Goal: Information Seeking & Learning: Learn about a topic

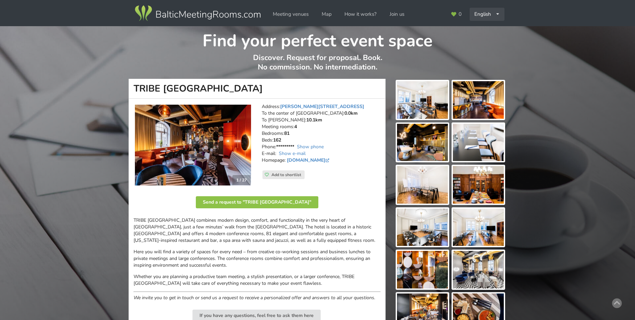
click at [495, 16] on div "English Русский Latviešu" at bounding box center [487, 14] width 35 height 13
click at [487, 39] on link "Latviešu" at bounding box center [488, 42] width 34 height 13
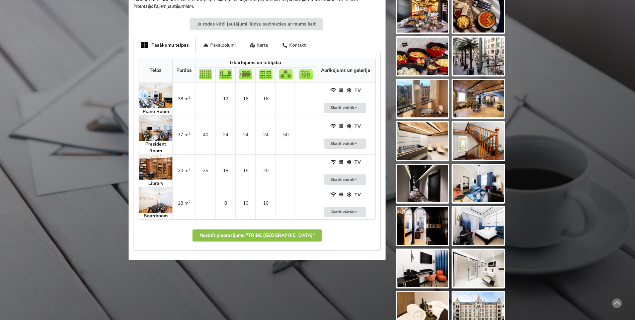
scroll to position [301, 0]
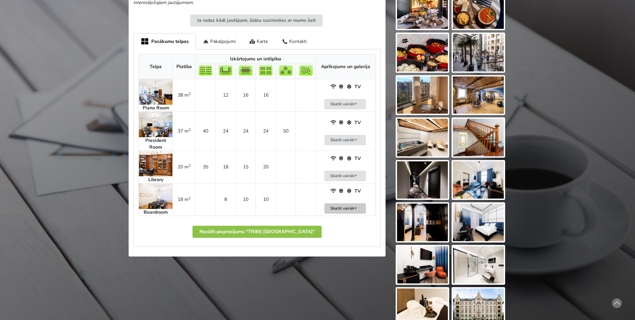
click at [334, 204] on button "Skatīt vairāk" at bounding box center [346, 208] width 42 height 10
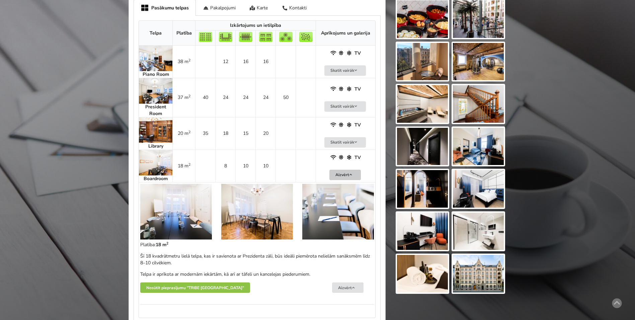
scroll to position [368, 0]
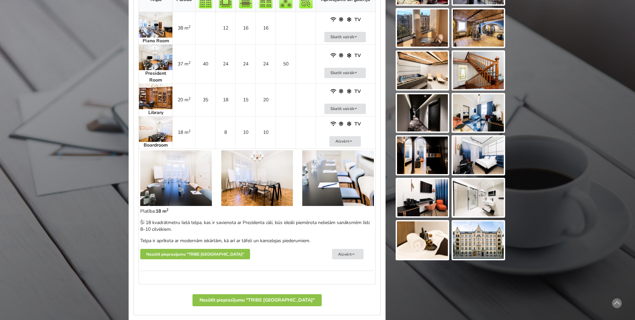
click at [339, 221] on p "Šī 18 kvadrātmetru lielā telpa, kas ir savienota ar Prezidenta zāli, būs ideāli…" at bounding box center [257, 225] width 234 height 13
drag, startPoint x: 298, startPoint y: 222, endPoint x: 298, endPoint y: 227, distance: 5.4
click at [298, 227] on p "Šī 18 kvadrātmetru lielā telpa, kas ir savienota ar Prezidenta zāli, būs ideāli…" at bounding box center [257, 225] width 234 height 13
drag, startPoint x: 298, startPoint y: 227, endPoint x: 301, endPoint y: 223, distance: 4.4
copy p "piemērota nelielām sanāksmēm līdz 8–10 cilvēkiem."
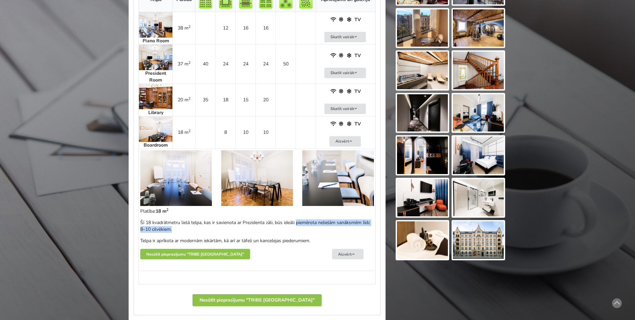
scroll to position [335, 0]
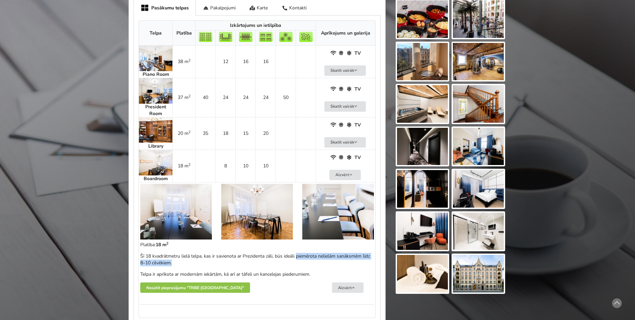
click at [154, 161] on img at bounding box center [155, 162] width 33 height 25
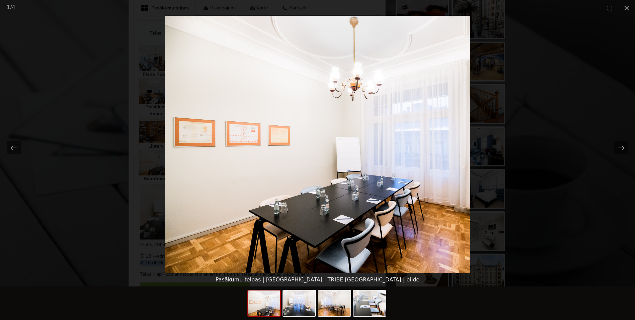
scroll to position [0, 0]
click at [622, 147] on button "Next slide" at bounding box center [622, 147] width 14 height 13
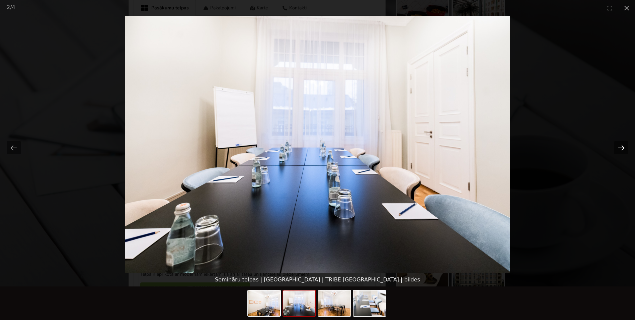
click at [623, 147] on button "Next slide" at bounding box center [622, 147] width 14 height 13
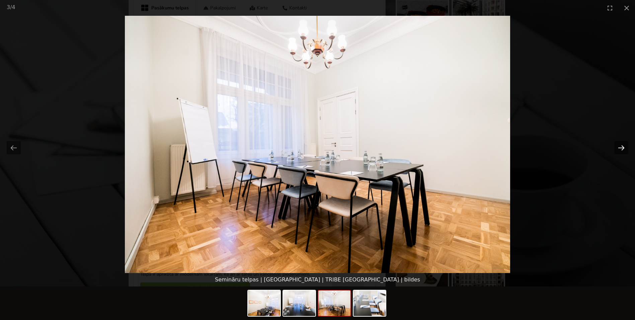
click at [618, 148] on button "Next slide" at bounding box center [622, 147] width 14 height 13
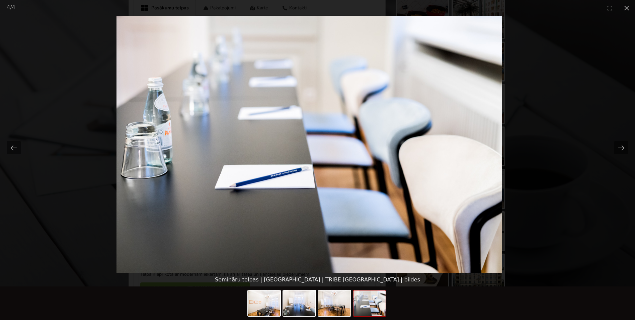
drag, startPoint x: 330, startPoint y: 157, endPoint x: 324, endPoint y: 157, distance: 6.7
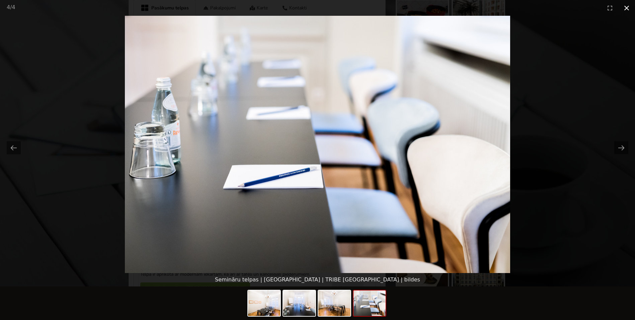
click at [627, 6] on button "Close gallery" at bounding box center [627, 8] width 17 height 16
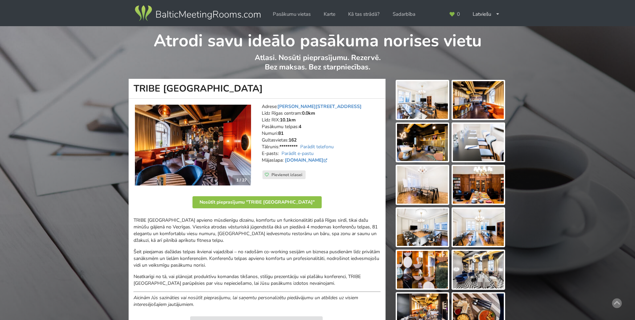
click at [431, 103] on img at bounding box center [422, 100] width 51 height 38
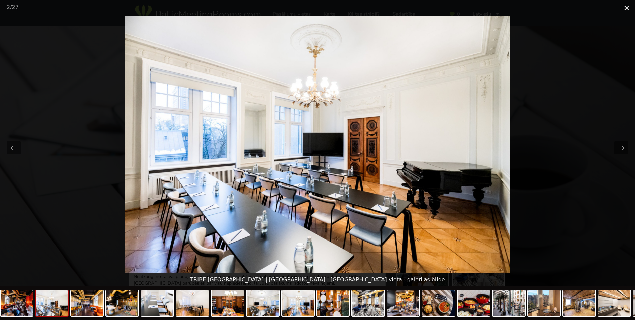
click at [627, 6] on button "Close gallery" at bounding box center [627, 8] width 17 height 16
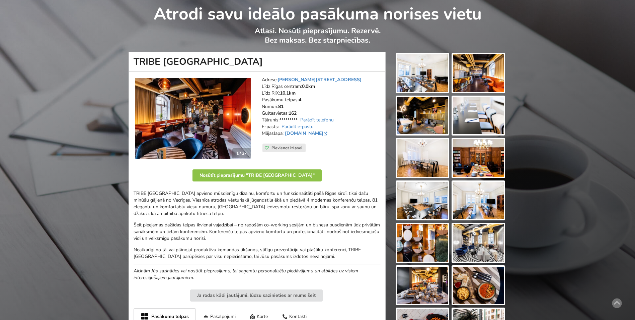
scroll to position [67, 0]
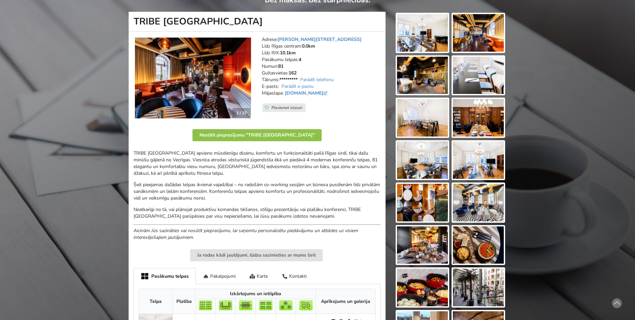
click at [430, 121] on img at bounding box center [422, 118] width 51 height 38
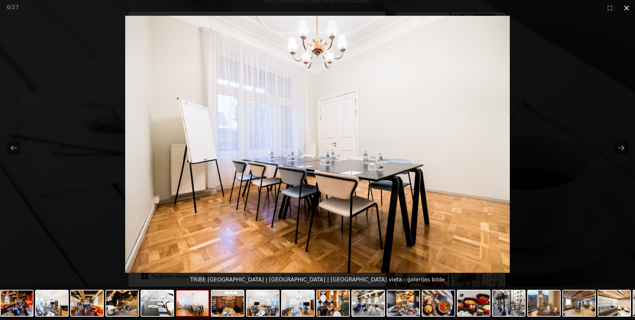
click at [630, 7] on button "Close gallery" at bounding box center [627, 8] width 17 height 16
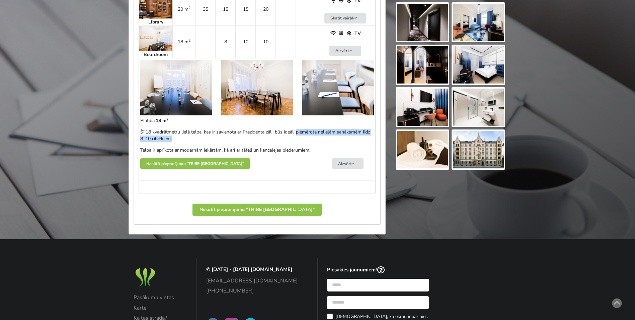
scroll to position [469, 0]
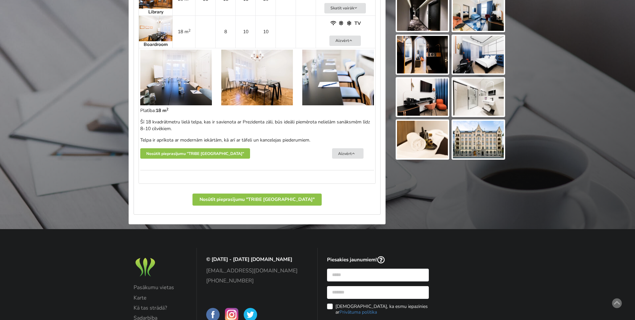
click at [245, 125] on p "Šī 18 kvadrātmetru lielā telpa, kas ir savienota ar Prezidenta zāli, būs ideāli…" at bounding box center [257, 125] width 234 height 13
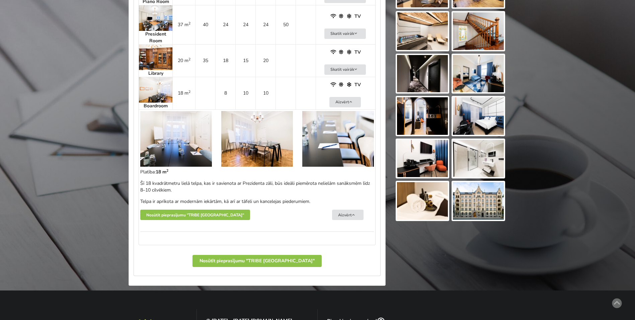
scroll to position [402, 0]
